Goal: Information Seeking & Learning: Learn about a topic

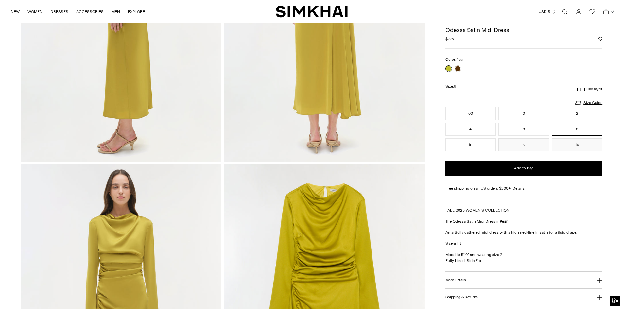
scroll to position [425, 0]
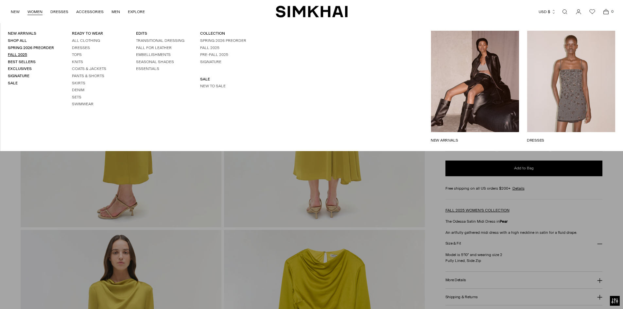
click at [21, 54] on link "Fall 2025" at bounding box center [17, 54] width 19 height 5
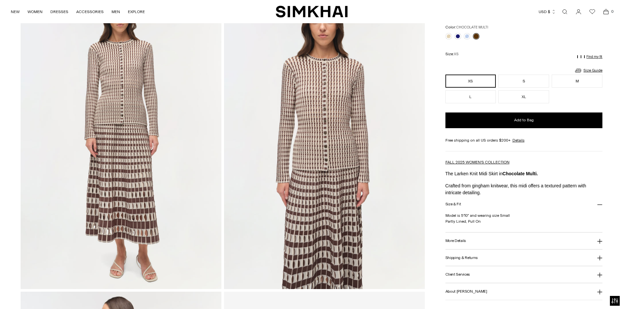
scroll to position [65, 0]
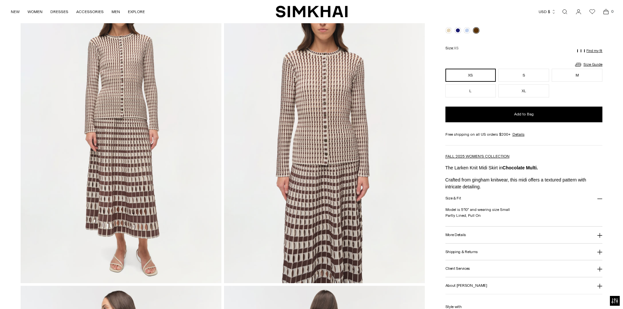
click at [118, 187] on img at bounding box center [121, 132] width 201 height 301
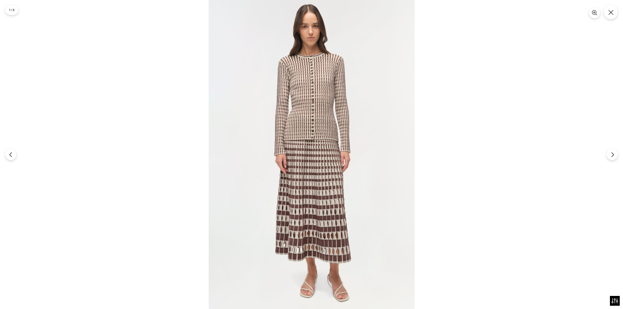
click at [295, 196] on img at bounding box center [312, 154] width 206 height 309
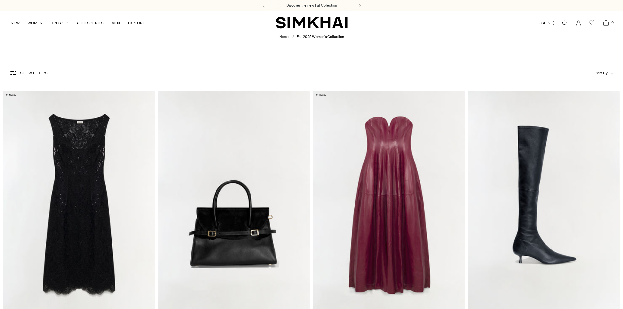
scroll to position [1438, 0]
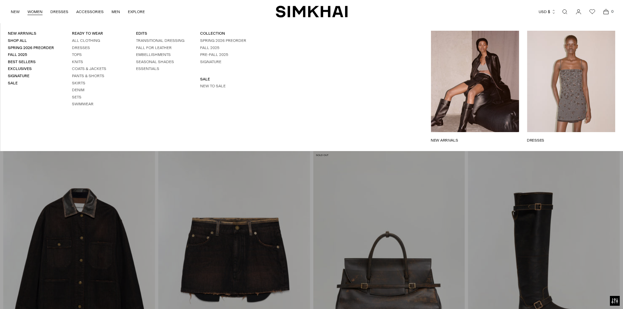
scroll to position [1511, 0]
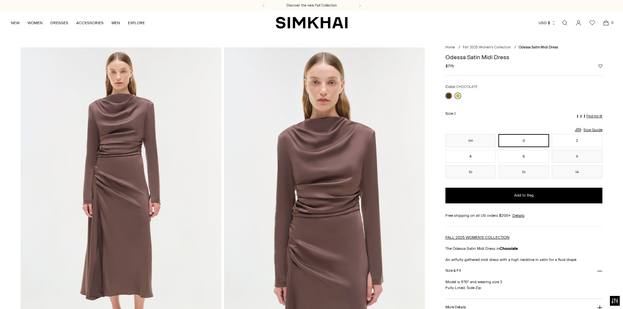
click at [457, 95] on link at bounding box center [457, 96] width 7 height 7
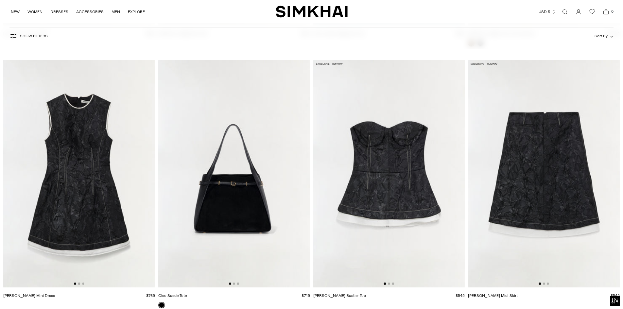
scroll to position [1994, 0]
